Goal: Navigation & Orientation: Find specific page/section

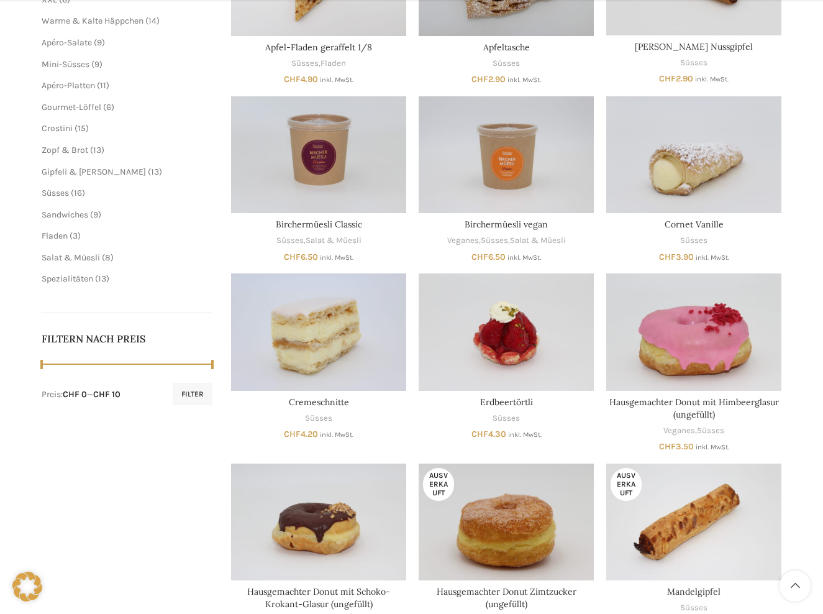
scroll to position [666, 0]
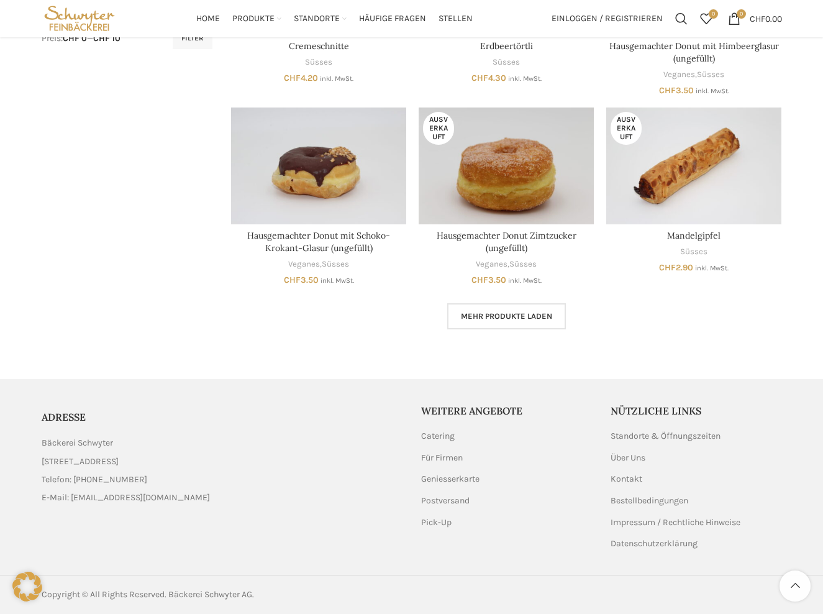
click at [496, 327] on link "Mehr Produkte laden" at bounding box center [506, 316] width 119 height 26
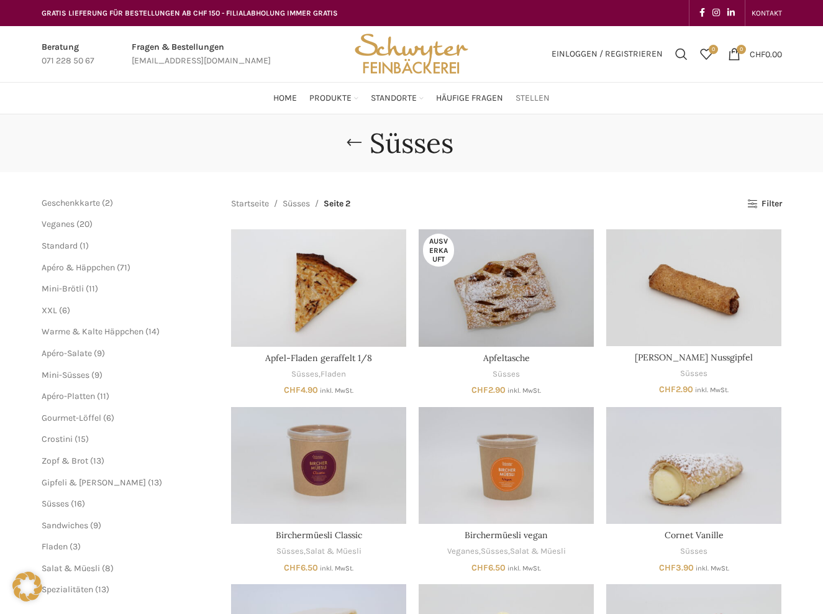
click at [522, 94] on span "Stellen" at bounding box center [532, 99] width 34 height 12
